Goal: Find specific page/section: Find specific page/section

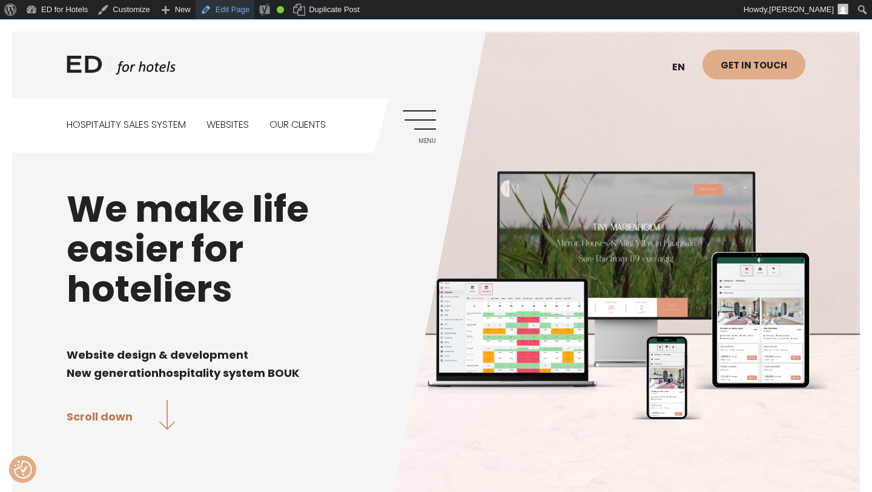
click at [240, 11] on link "Edit Page" at bounding box center [225, 9] width 59 height 19
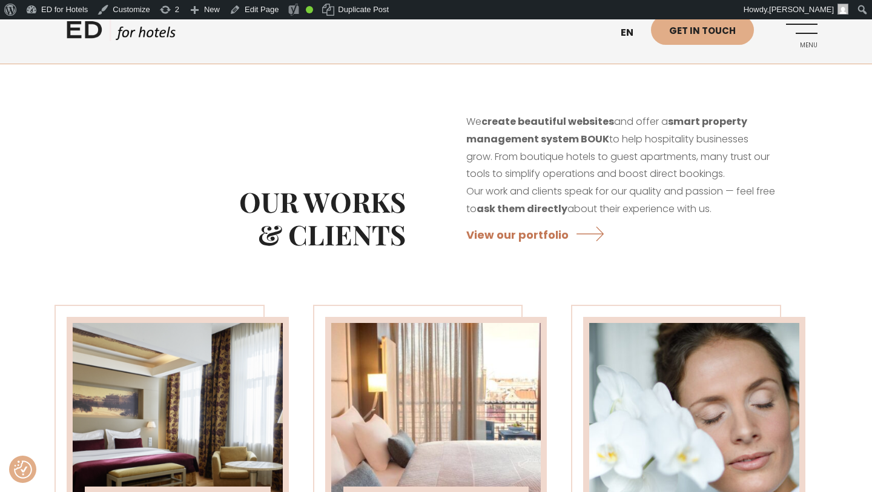
scroll to position [1620, 0]
